Goal: Task Accomplishment & Management: Use online tool/utility

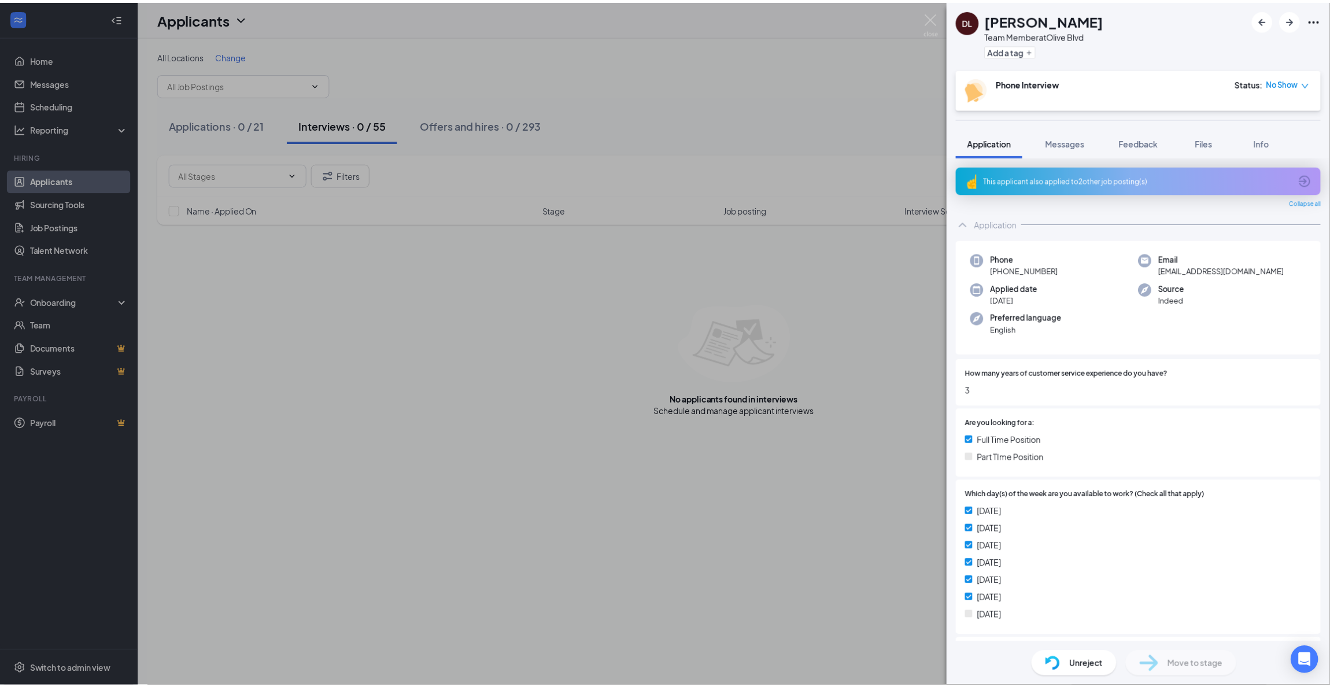
scroll to position [145, 0]
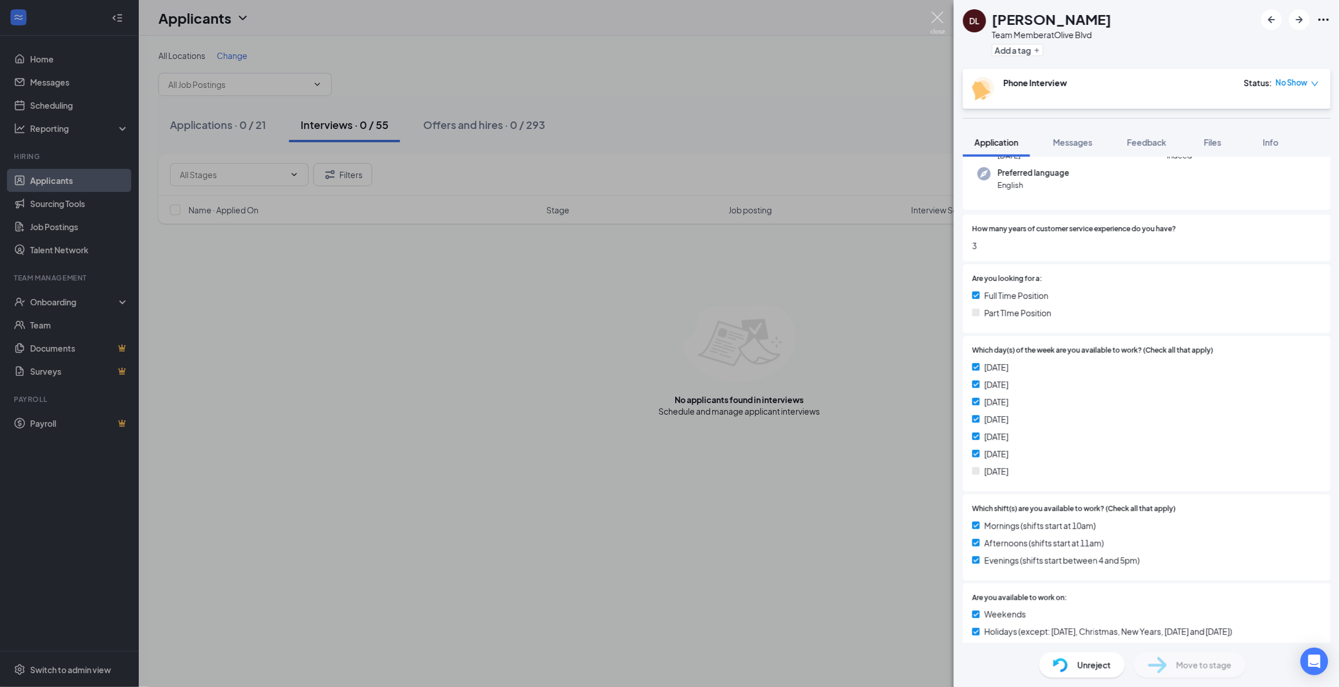
drag, startPoint x: 941, startPoint y: 21, endPoint x: 796, endPoint y: 167, distance: 205.6
click at [941, 21] on img at bounding box center [938, 23] width 14 height 23
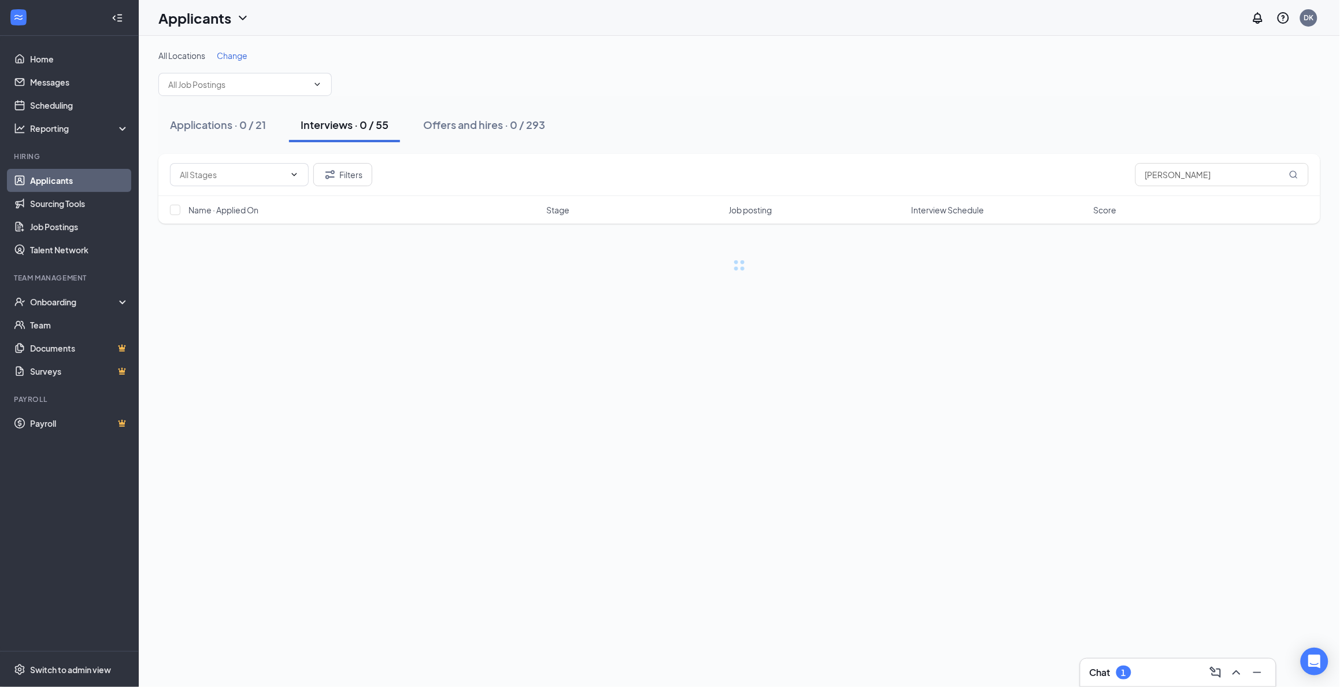
click at [324, 129] on div "Interviews · 0 / 55" at bounding box center [345, 124] width 88 height 14
drag, startPoint x: 1220, startPoint y: 172, endPoint x: 1015, endPoint y: 176, distance: 204.7
click at [1015, 176] on div "Filters [PERSON_NAME]" at bounding box center [739, 174] width 1139 height 23
click at [1187, 175] on input "[PERSON_NAME]" at bounding box center [1221, 174] width 173 height 23
drag, startPoint x: 1187, startPoint y: 175, endPoint x: 1102, endPoint y: 174, distance: 84.4
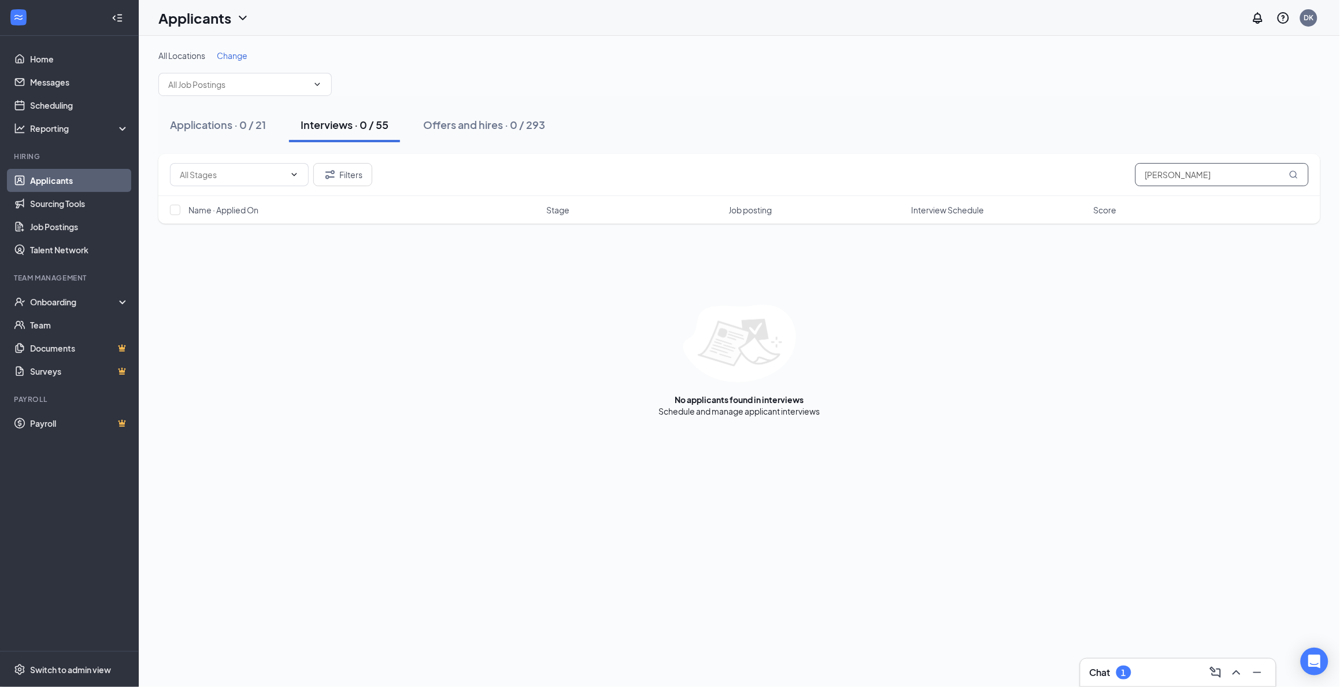
click at [1102, 174] on div "Filters [PERSON_NAME]" at bounding box center [739, 174] width 1139 height 23
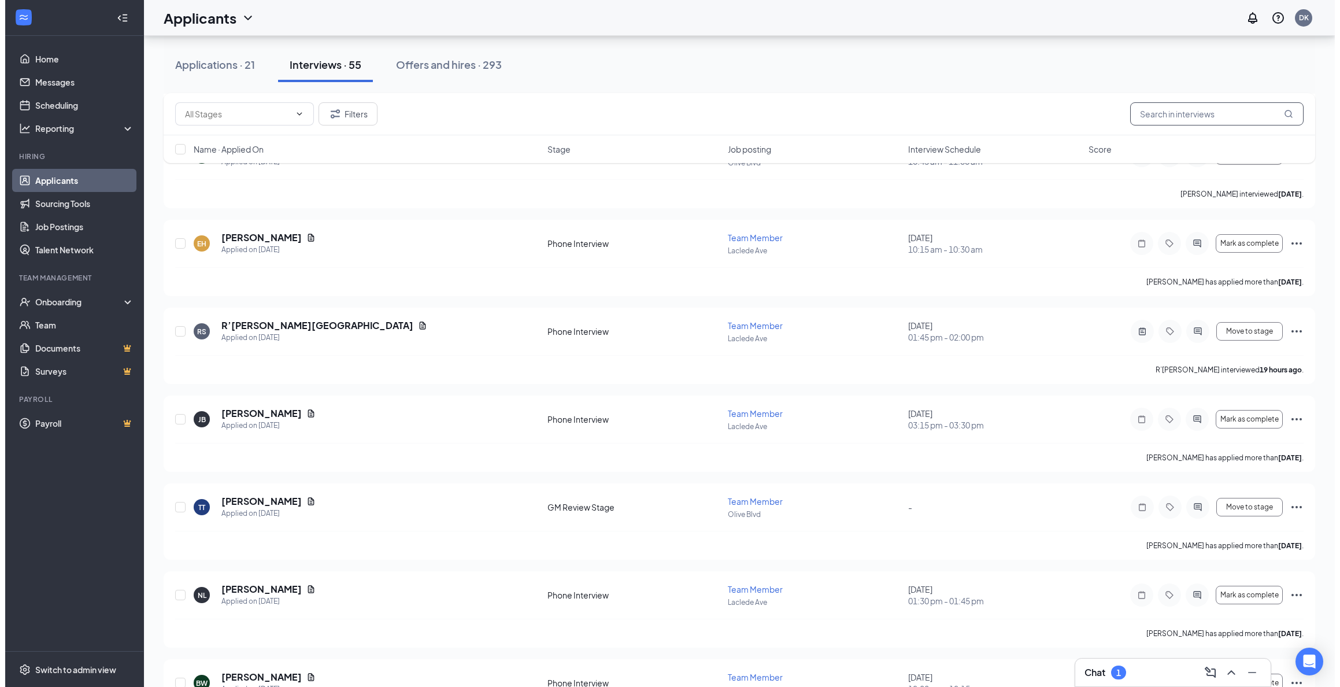
scroll to position [3827, 0]
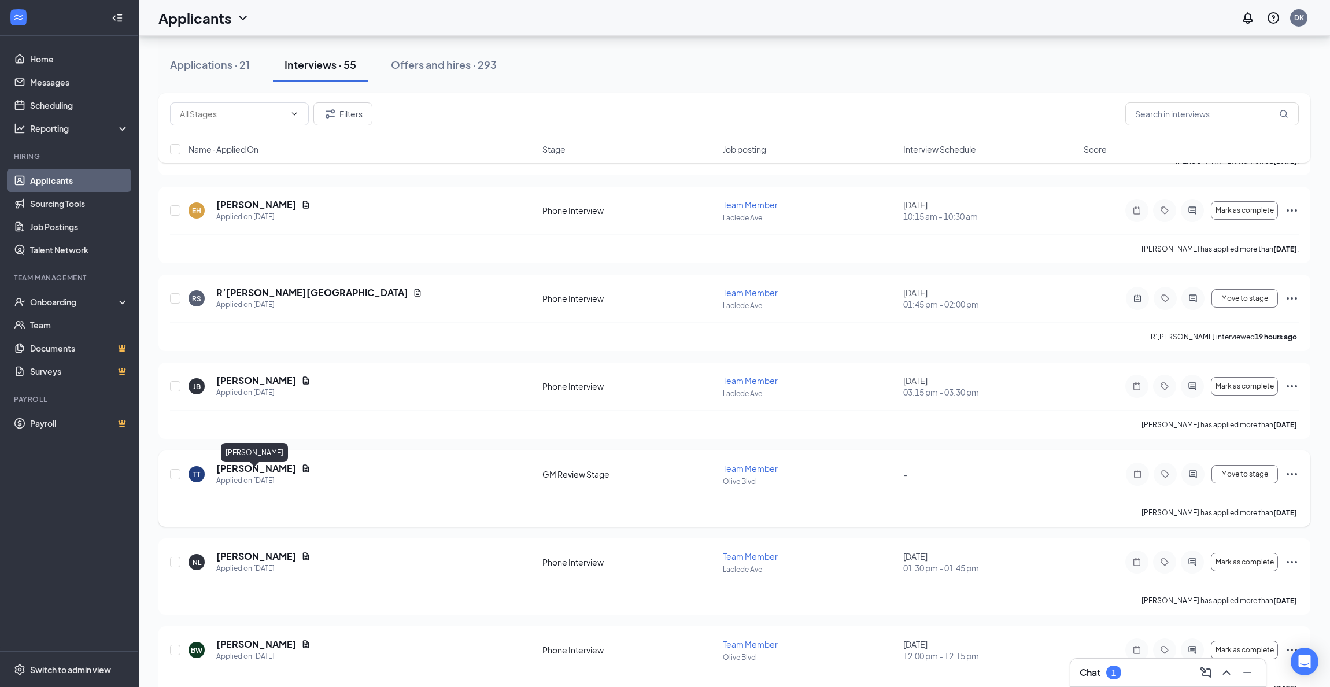
click at [282, 475] on h5 "[PERSON_NAME]" at bounding box center [256, 468] width 80 height 13
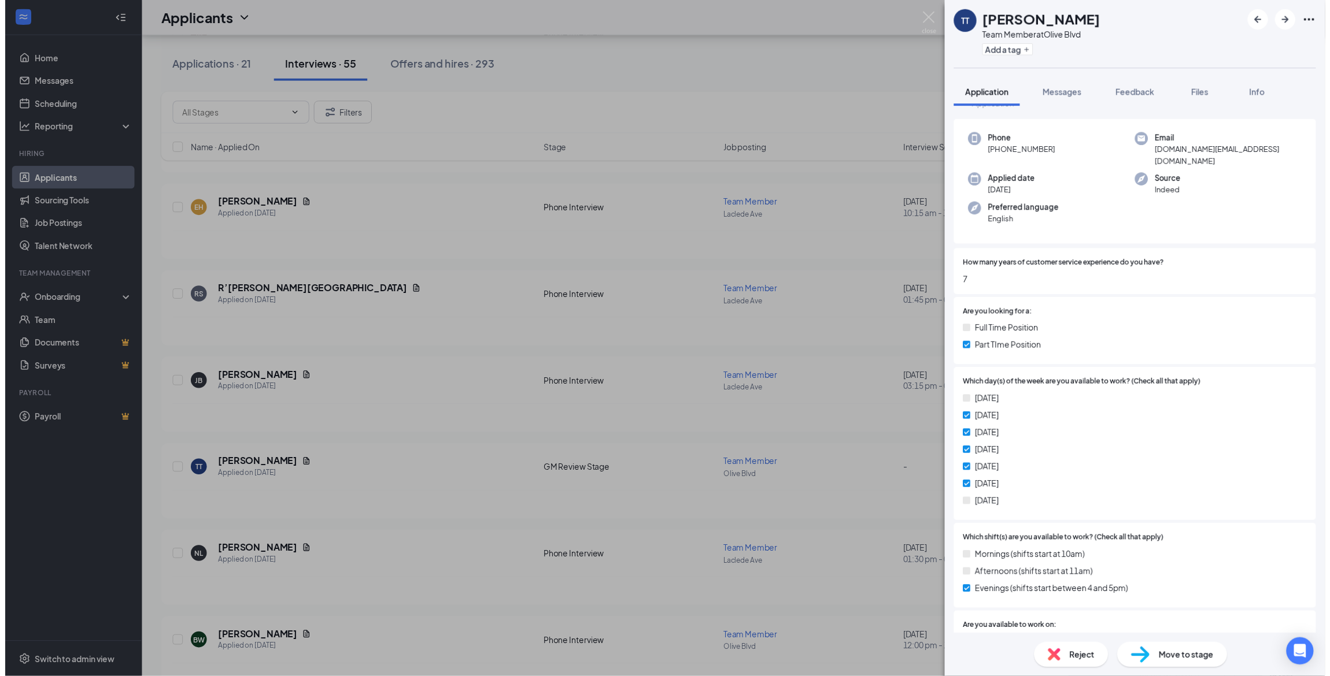
scroll to position [72, 0]
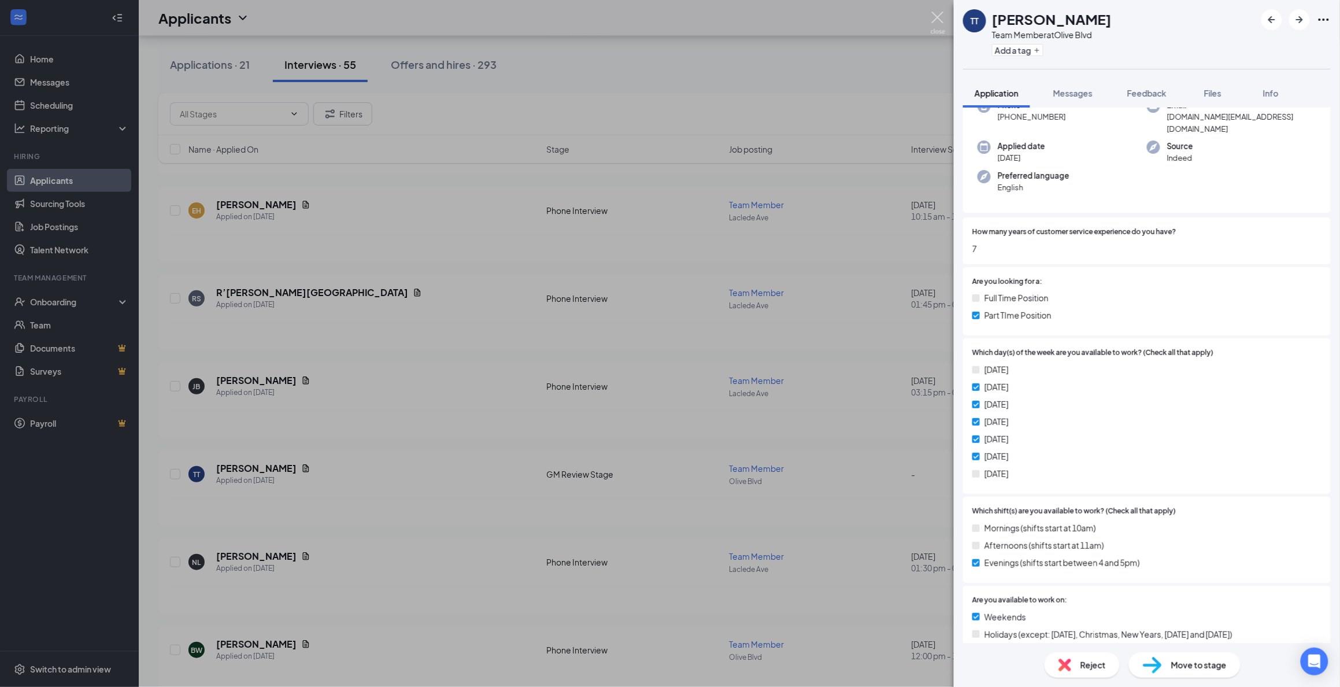
click at [941, 21] on img at bounding box center [938, 23] width 14 height 23
